Goal: Information Seeking & Learning: Stay updated

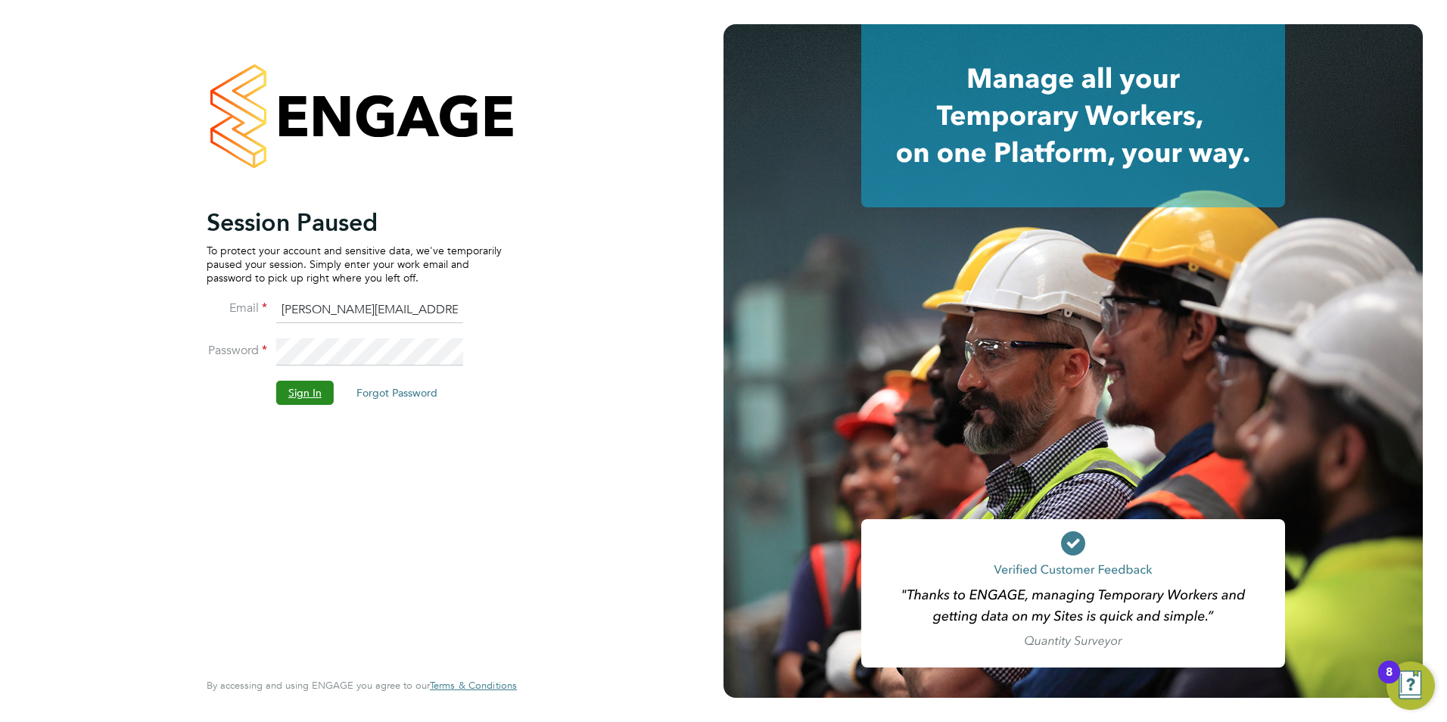
click at [287, 388] on button "Sign In" at bounding box center [305, 393] width 58 height 24
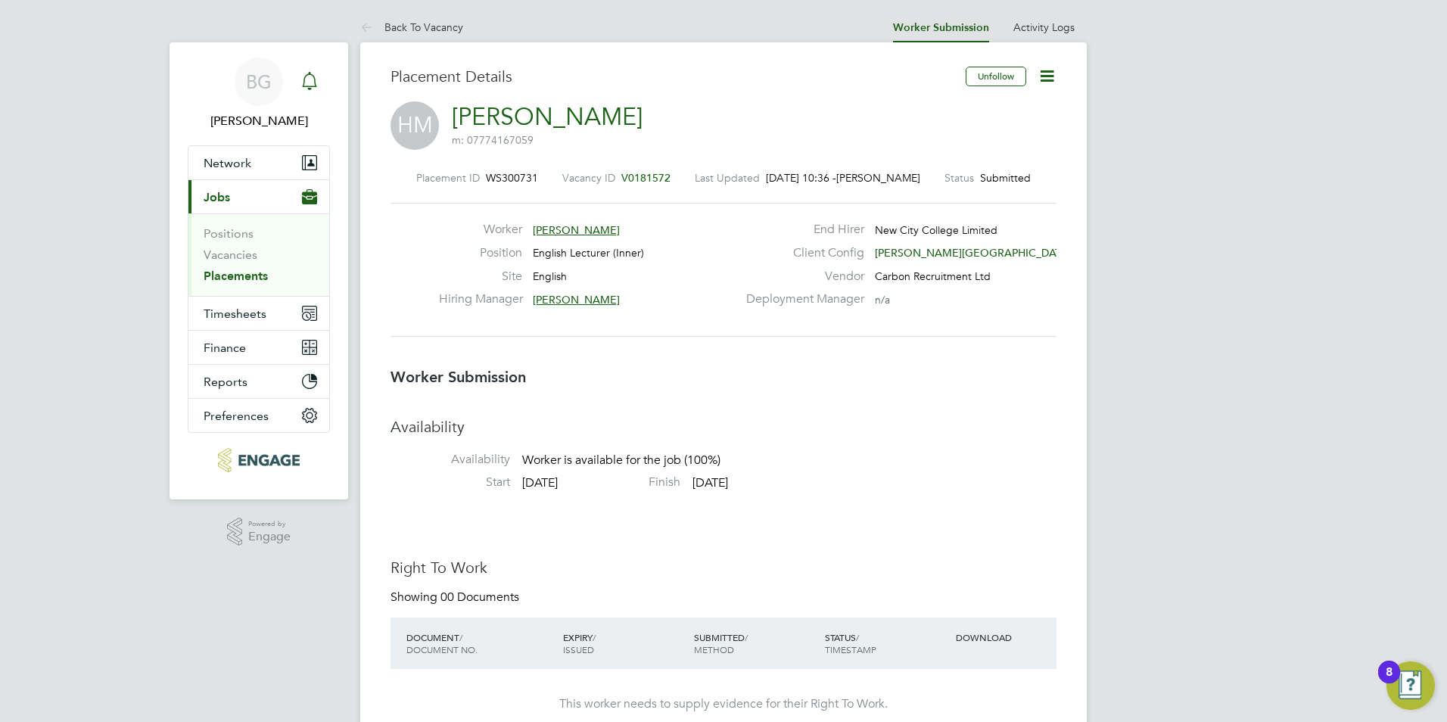
click at [324, 72] on div "Main navigation" at bounding box center [309, 82] width 30 height 30
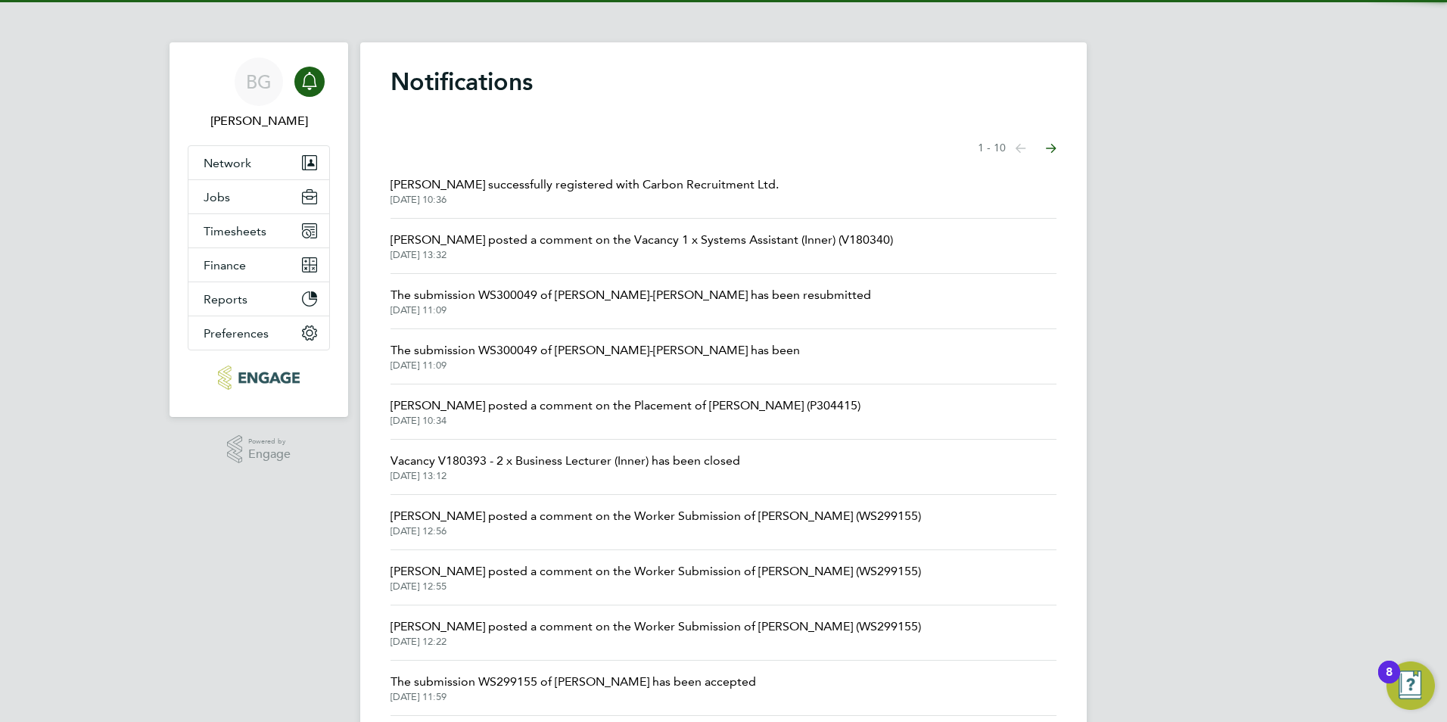
drag, startPoint x: 324, startPoint y: 72, endPoint x: 349, endPoint y: 61, distance: 27.4
click at [324, 73] on link "Notifications" at bounding box center [309, 82] width 30 height 48
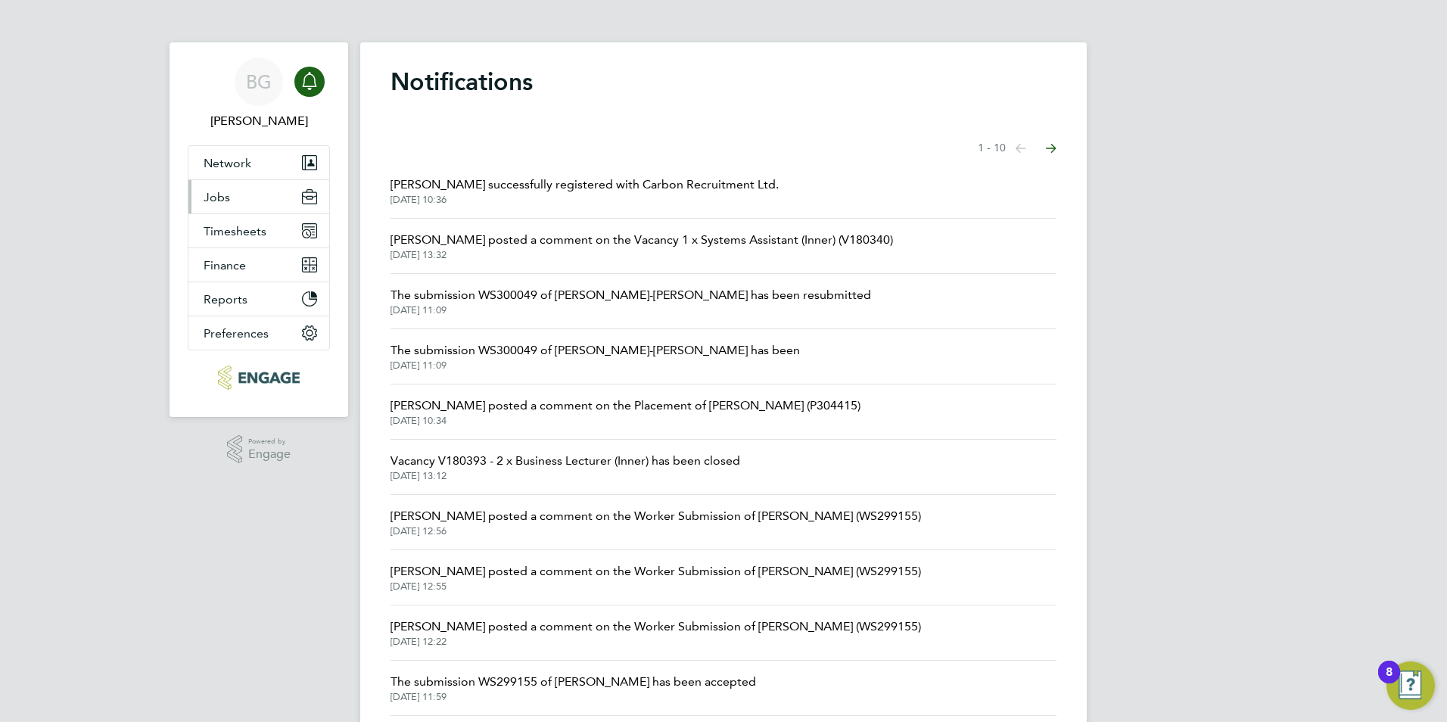
click at [217, 196] on span "Jobs" at bounding box center [217, 197] width 26 height 14
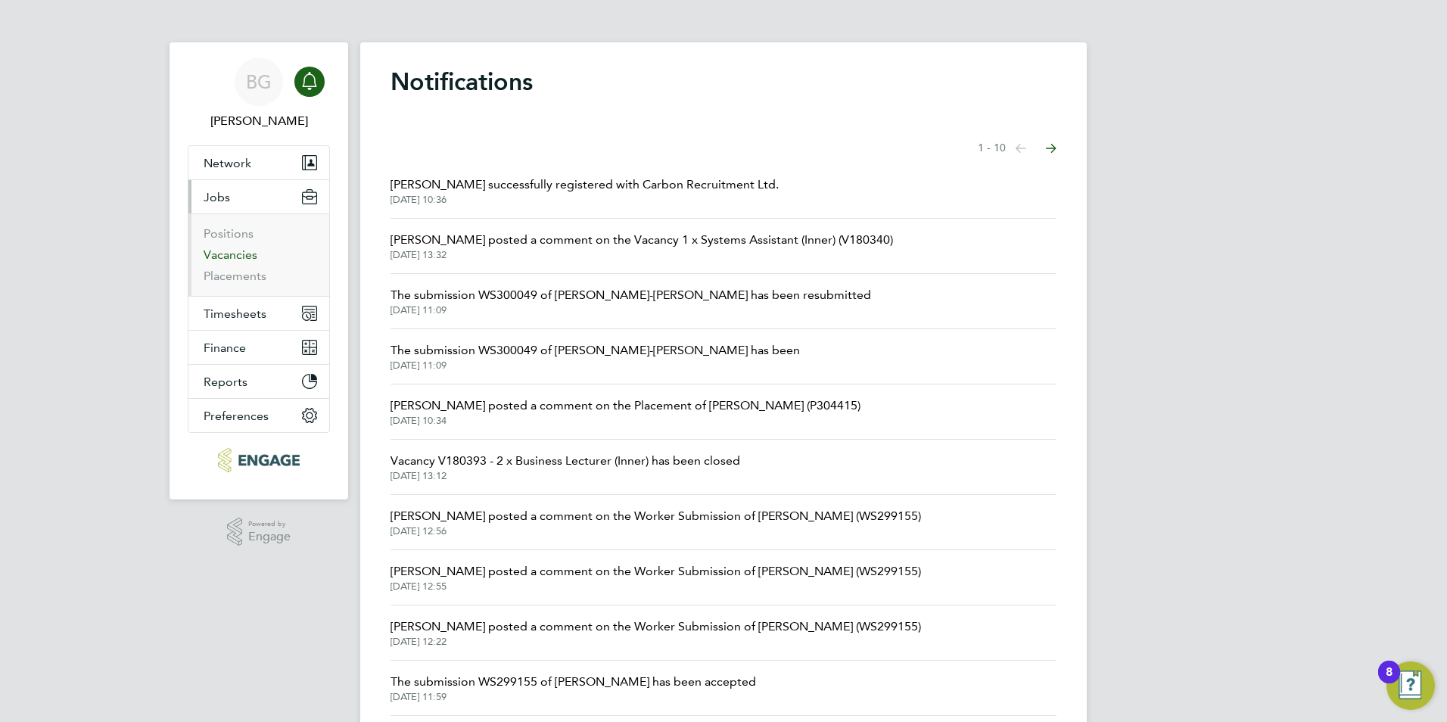
click at [237, 257] on link "Vacancies" at bounding box center [231, 255] width 54 height 14
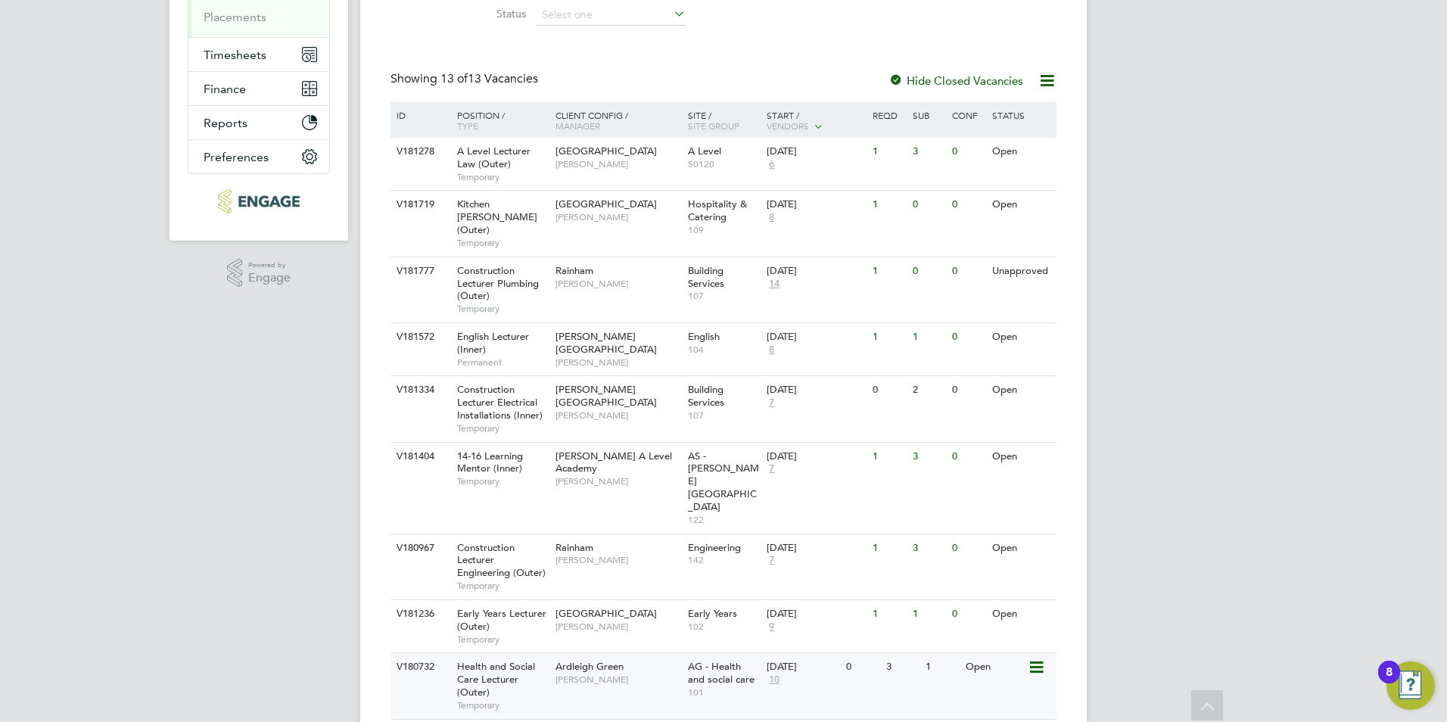
scroll to position [258, 0]
click at [598, 171] on span "[PERSON_NAME]" at bounding box center [618, 165] width 125 height 12
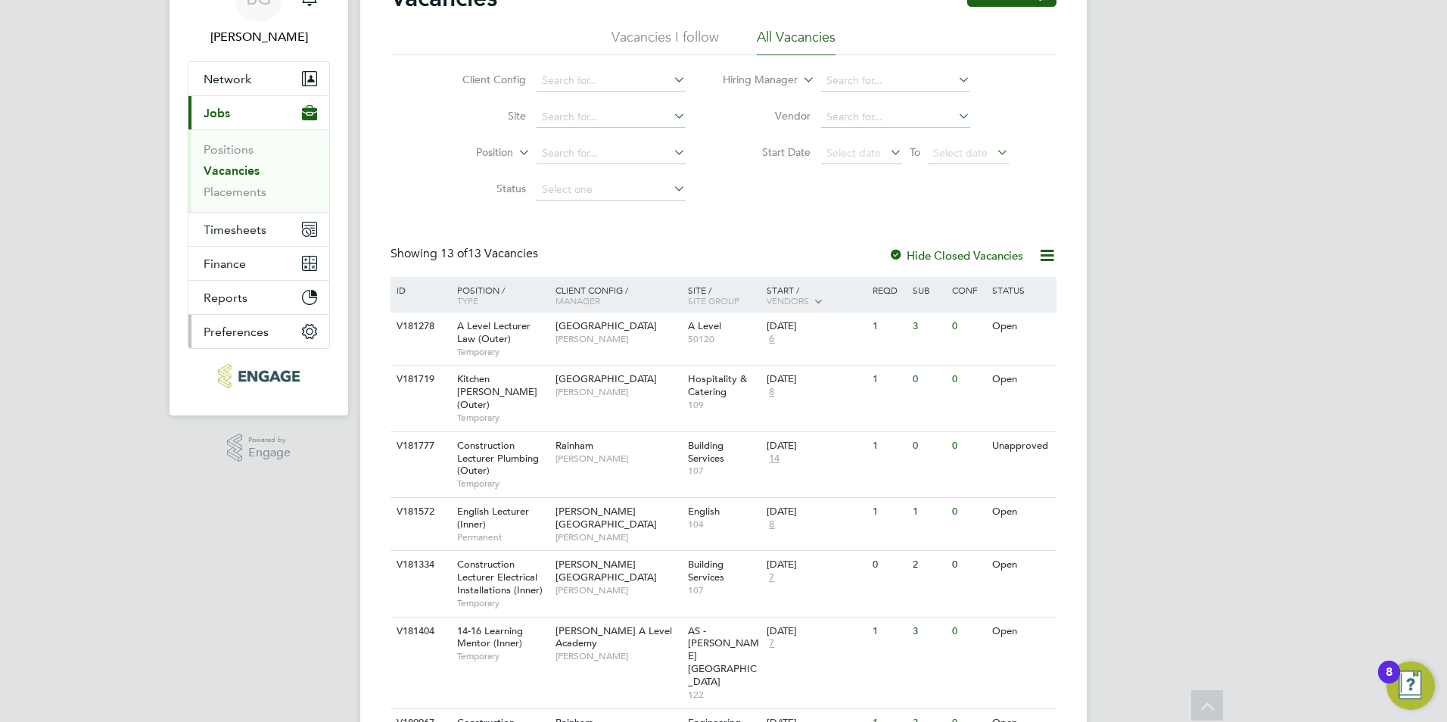
scroll to position [76, 0]
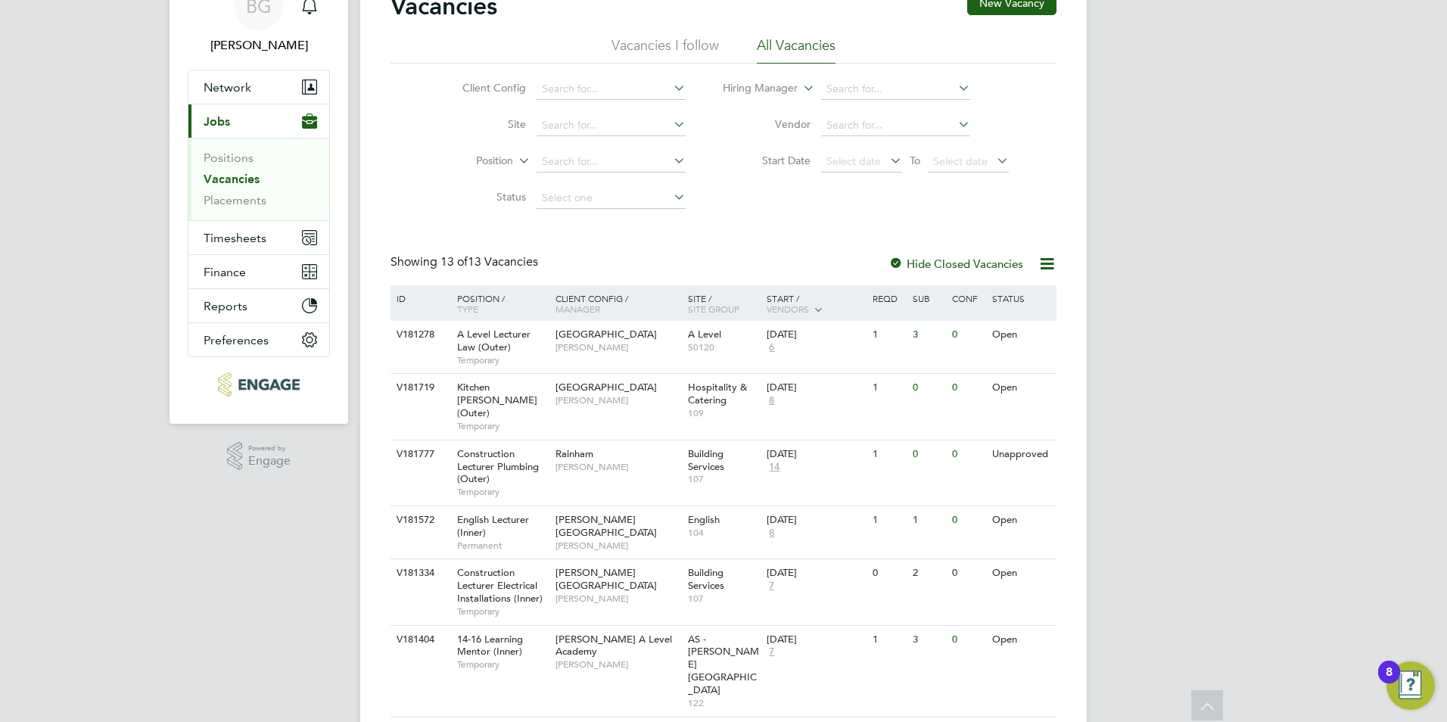
click at [316, 14] on svg-icon "Main navigation" at bounding box center [310, 5] width 18 height 18
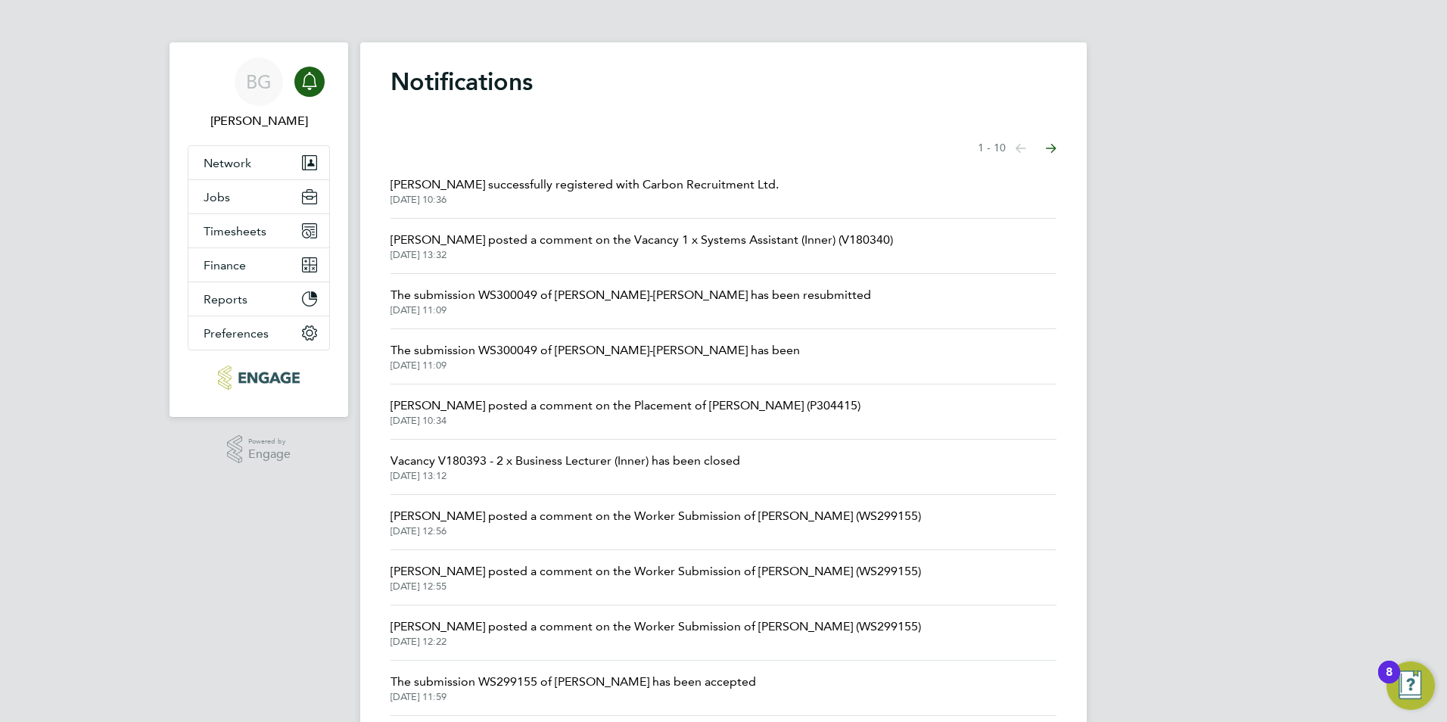
click at [611, 350] on span "The submission WS300049 of David Dravie-John has been" at bounding box center [596, 350] width 410 height 18
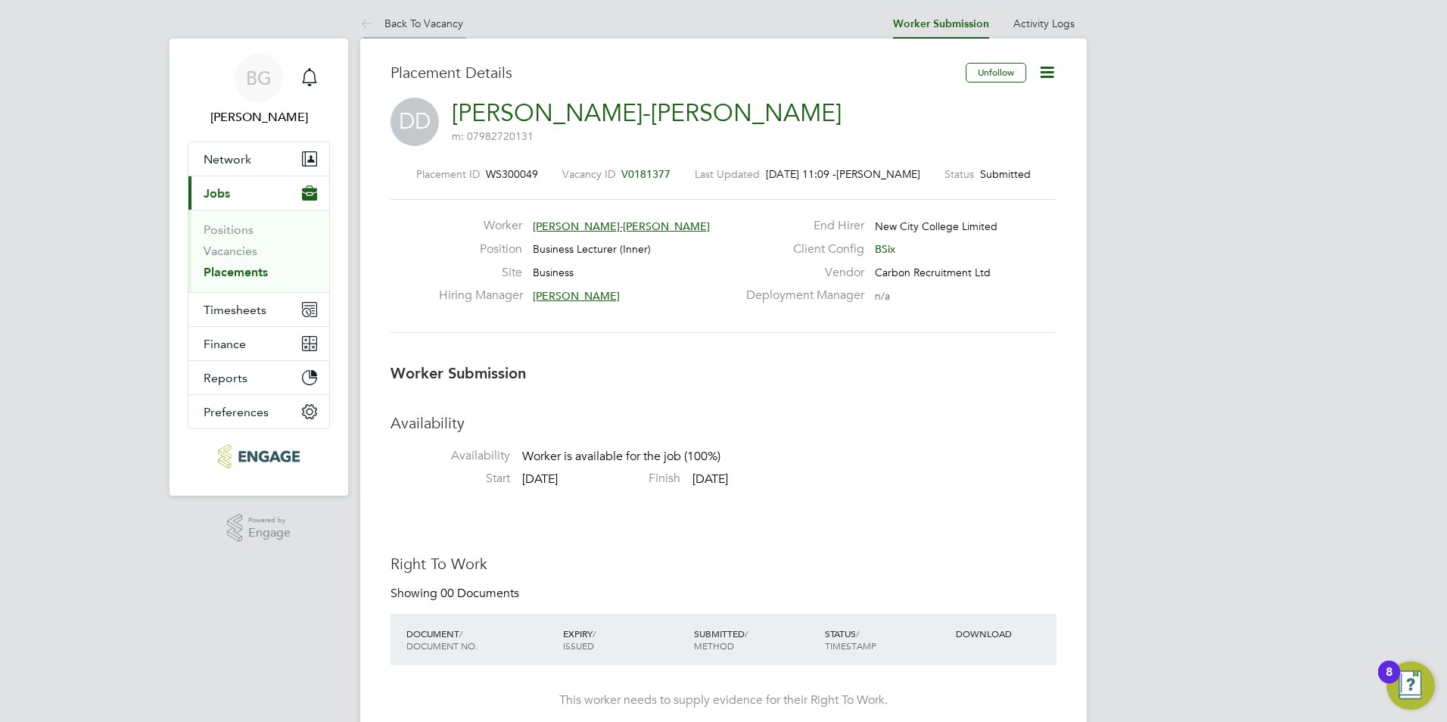
click at [387, 25] on link "Back To Vacancy" at bounding box center [411, 24] width 103 height 14
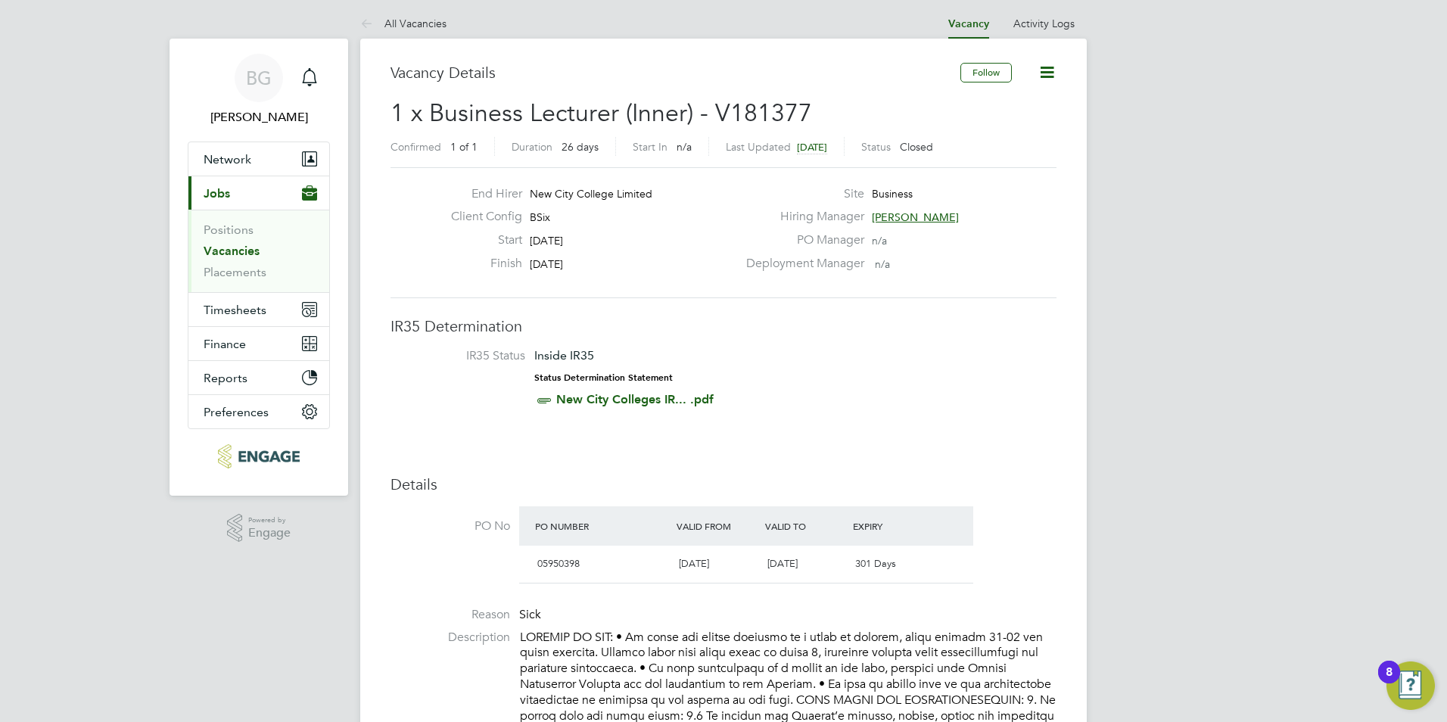
click at [247, 255] on link "Vacancies" at bounding box center [232, 251] width 56 height 14
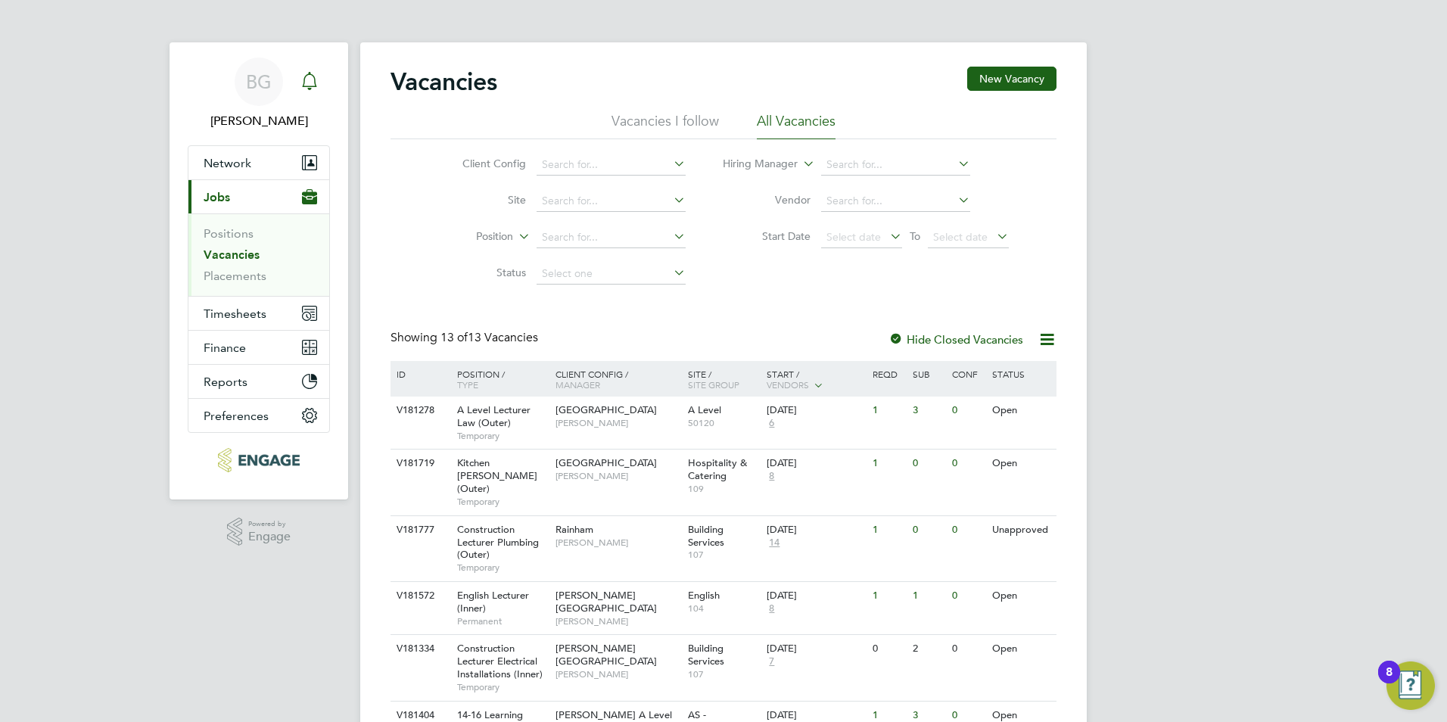
click at [316, 70] on div "Main navigation" at bounding box center [309, 82] width 30 height 30
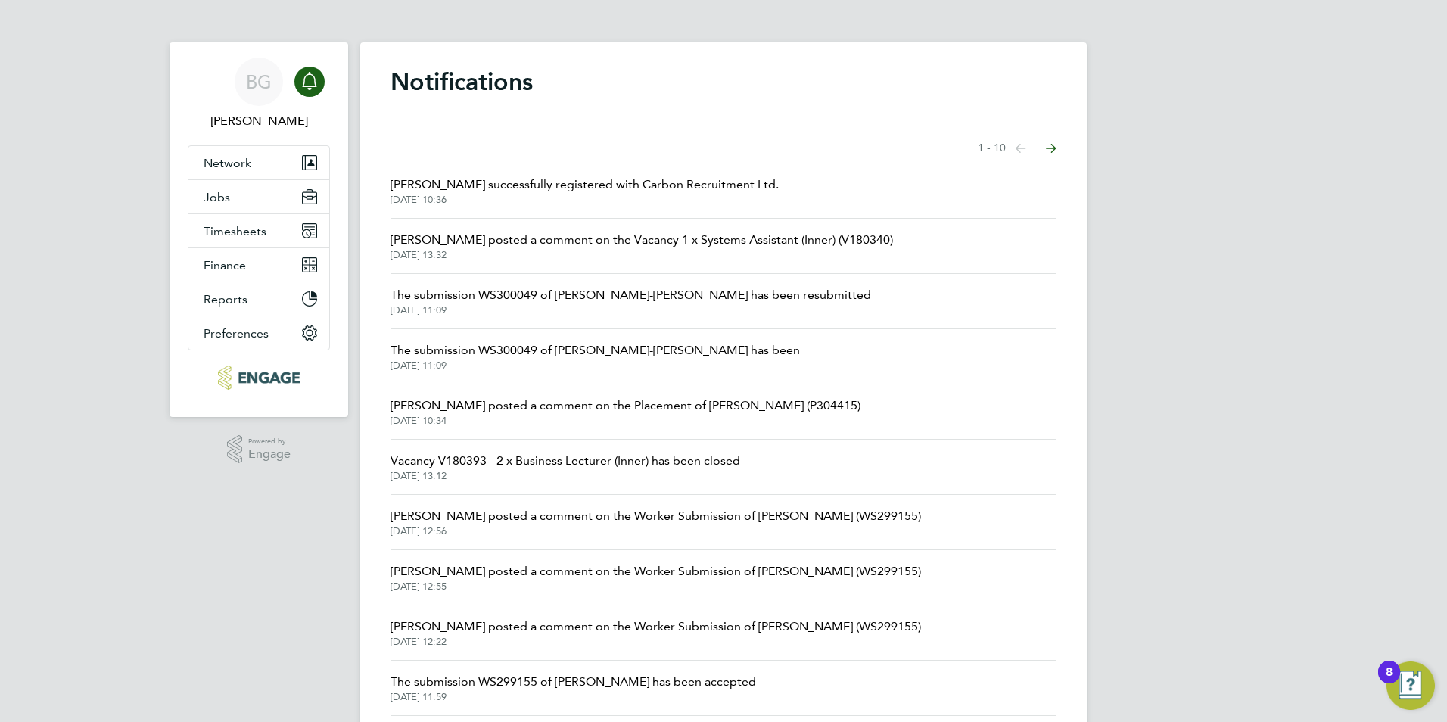
click at [634, 402] on span "Kerry Cattle posted a comment on the Placement of Abdullah Khan (P304415)" at bounding box center [626, 406] width 470 height 18
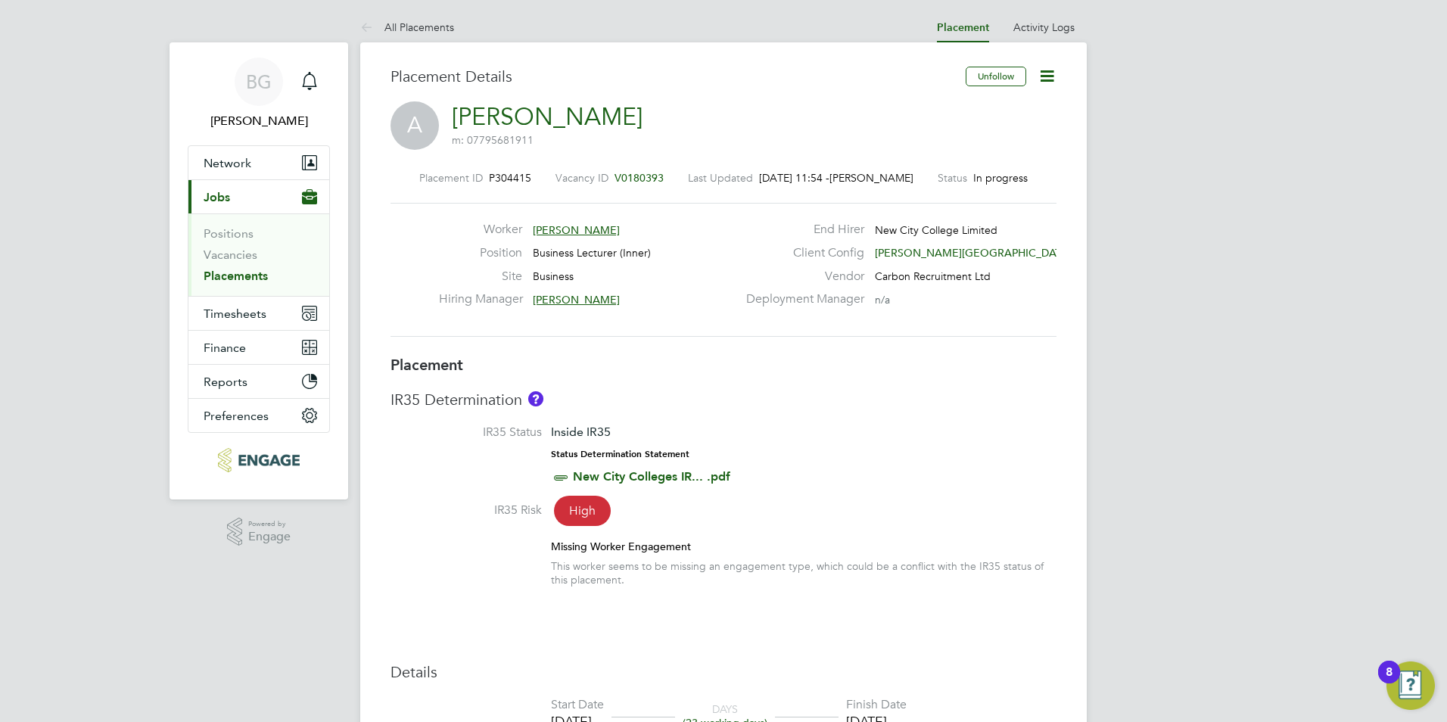
click at [252, 273] on link "Placements" at bounding box center [236, 276] width 64 height 14
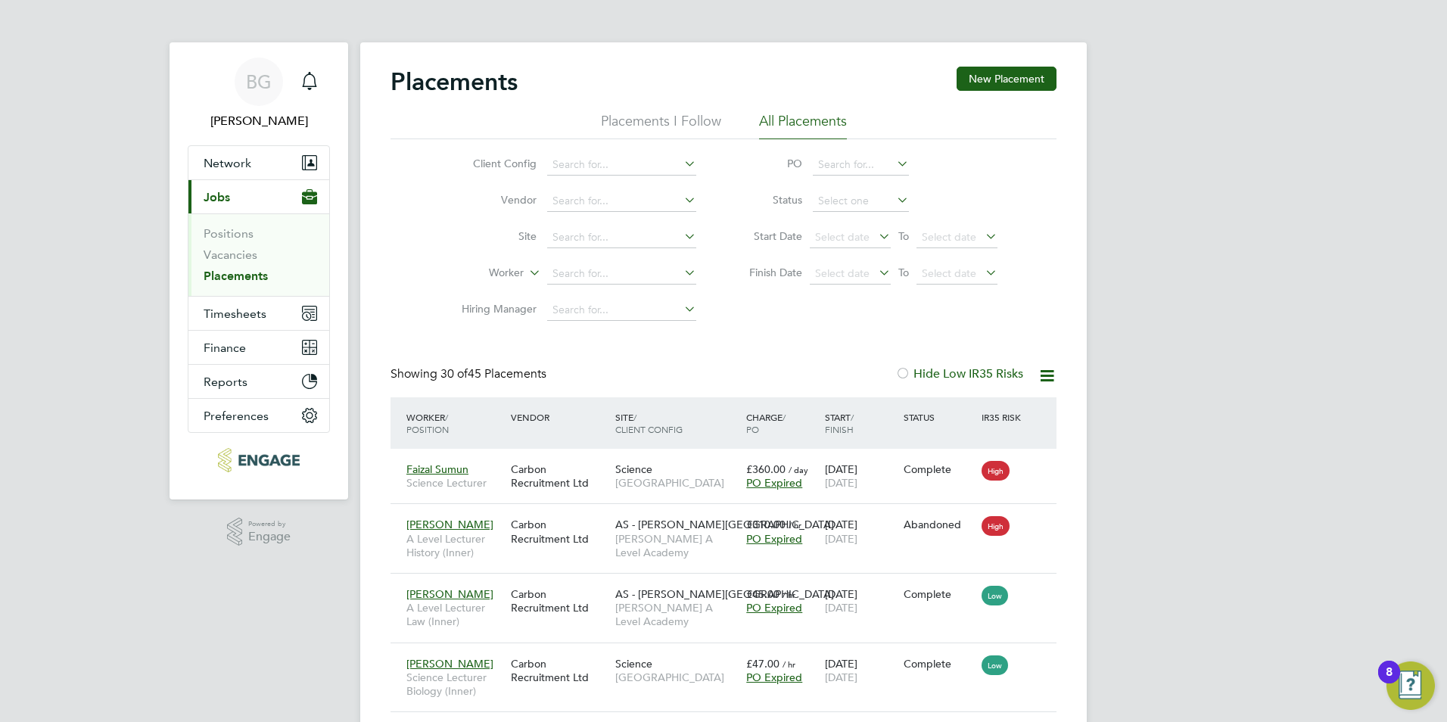
click at [216, 190] on span "Jobs" at bounding box center [217, 197] width 26 height 14
click at [238, 257] on link "Vacancies" at bounding box center [231, 255] width 54 height 14
